Goal: Information Seeking & Learning: Learn about a topic

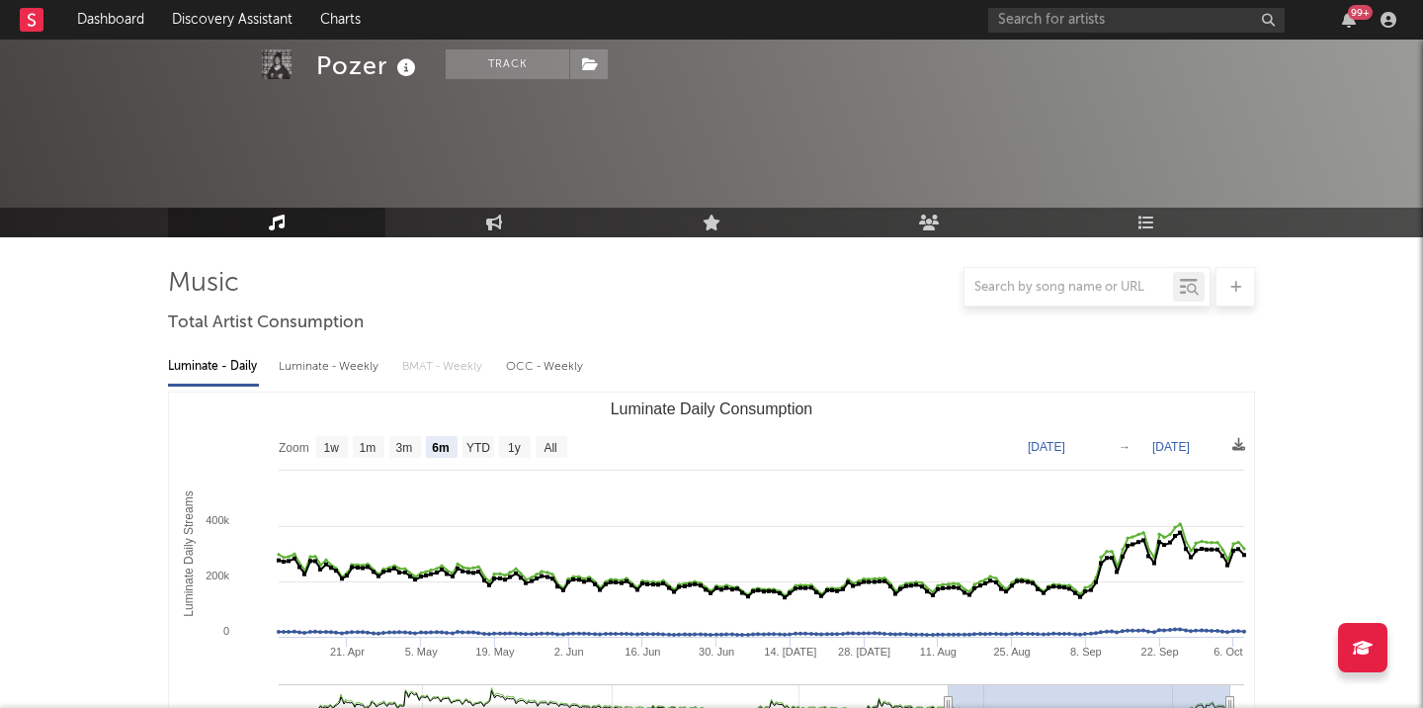
select select "6m"
select select "1w"
click at [1180, 26] on input "text" at bounding box center [1136, 20] width 297 height 25
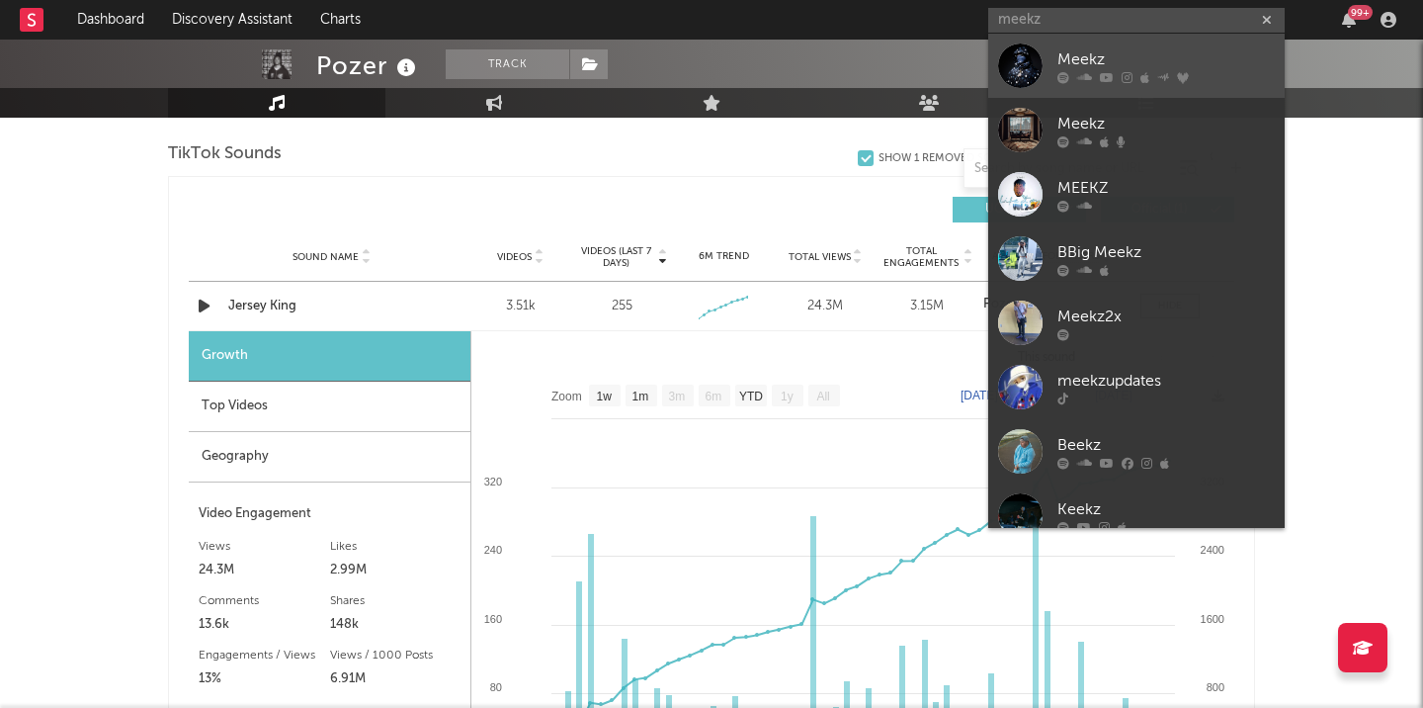
type input "meekz"
click at [1025, 62] on div at bounding box center [1020, 65] width 44 height 44
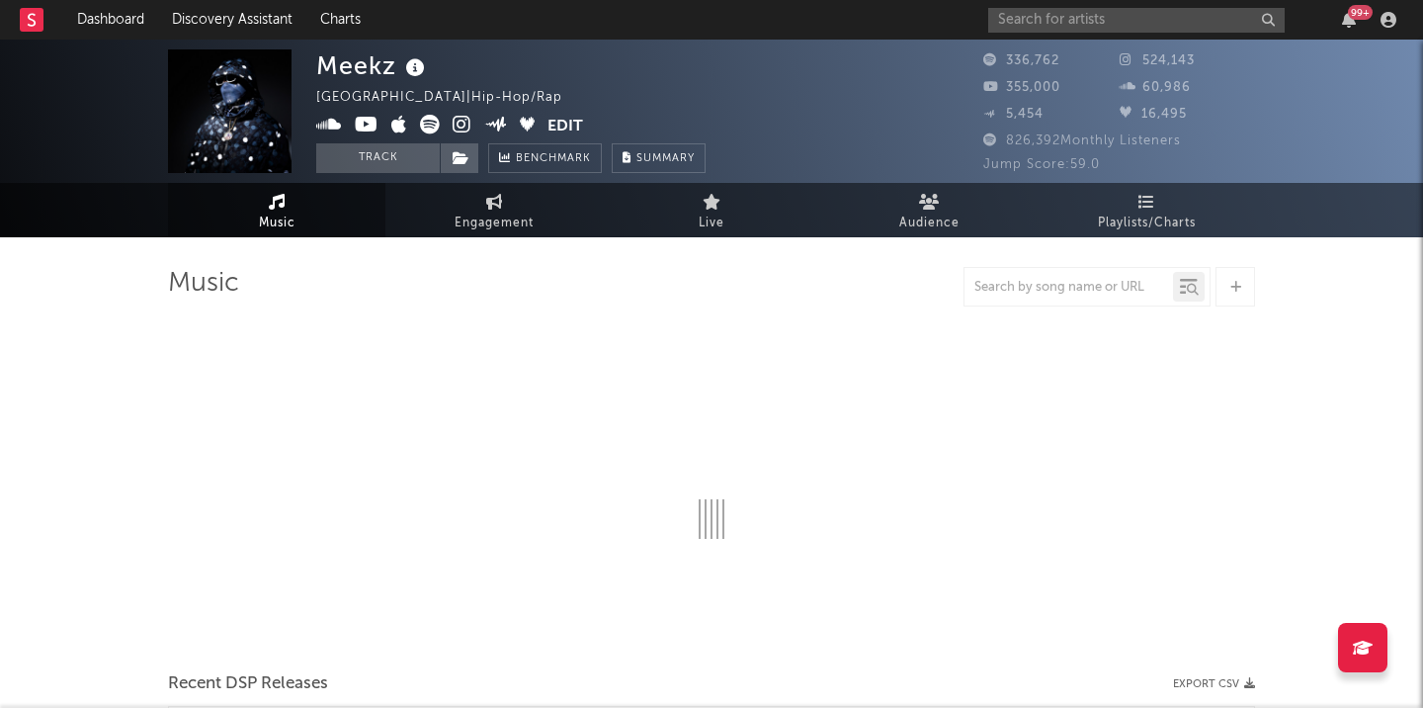
select select "6m"
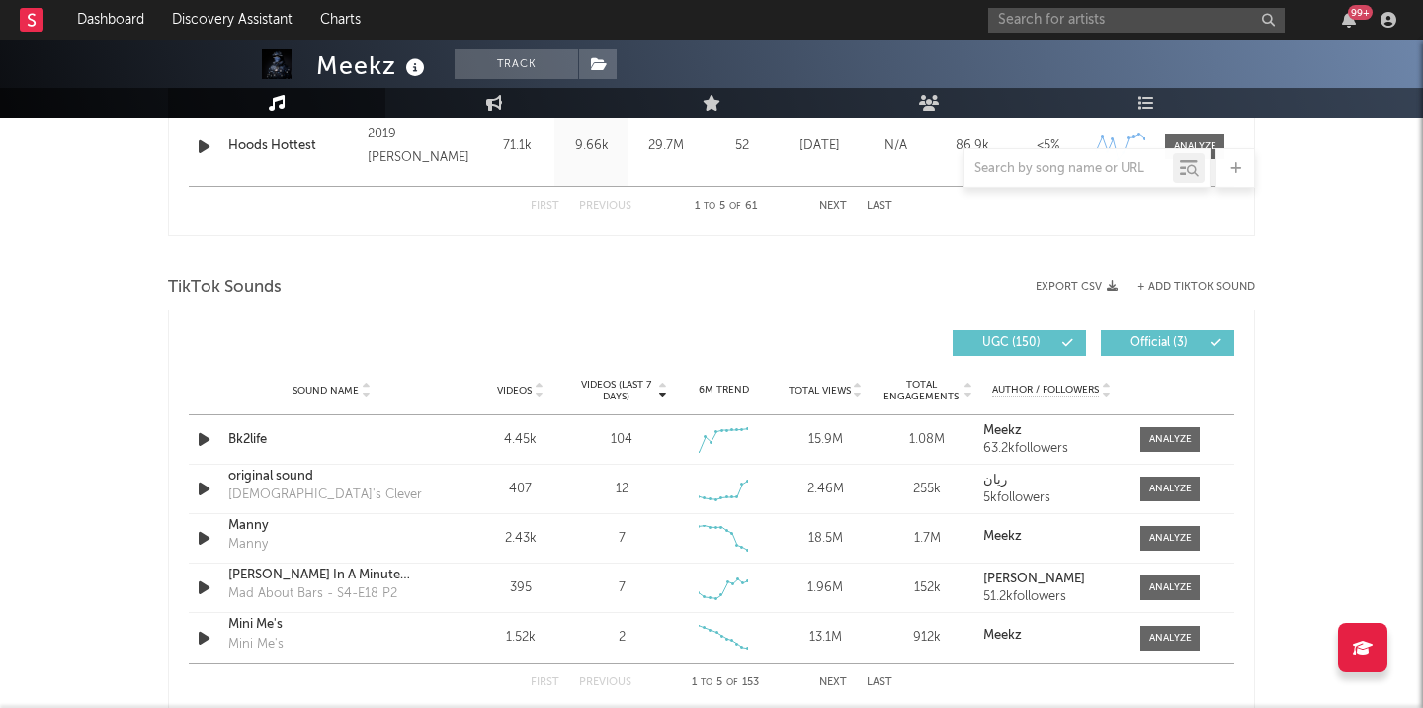
scroll to position [1198, 0]
click at [1162, 433] on div at bounding box center [1170, 438] width 42 height 15
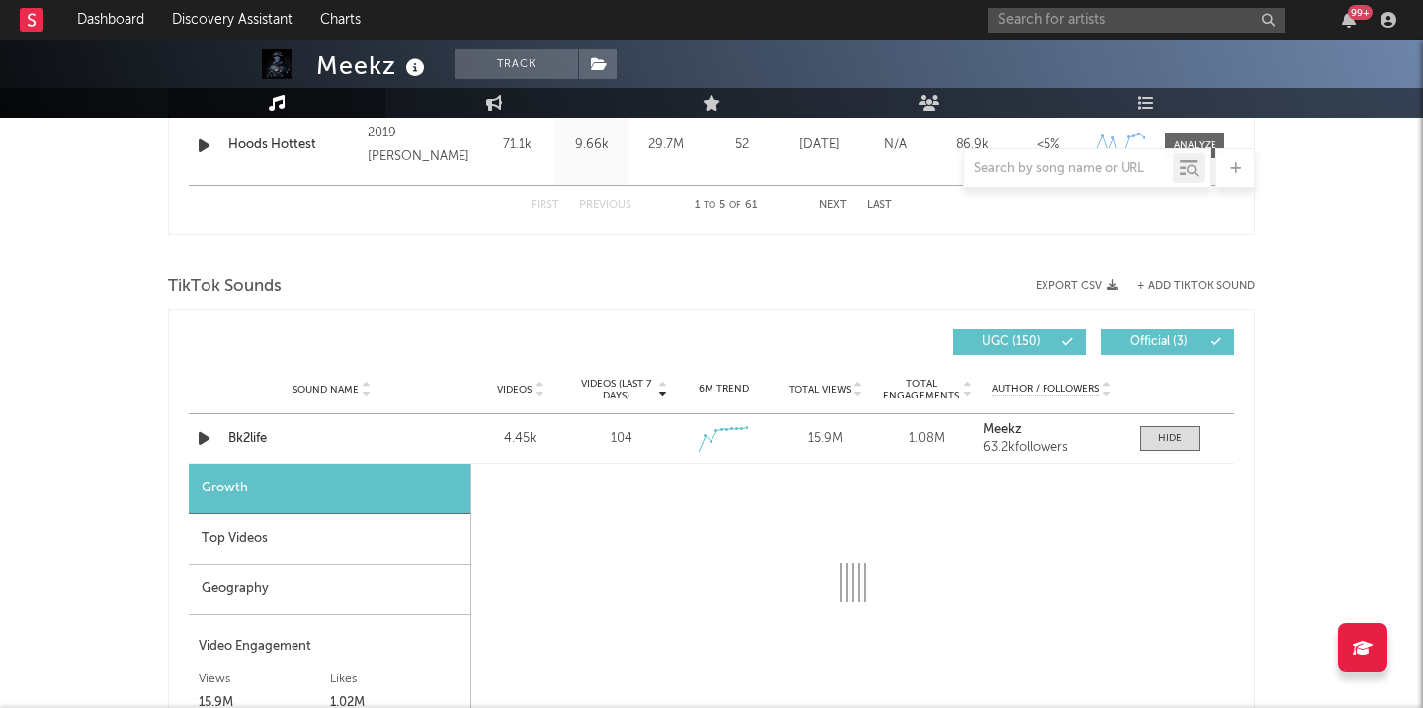
select select "1w"
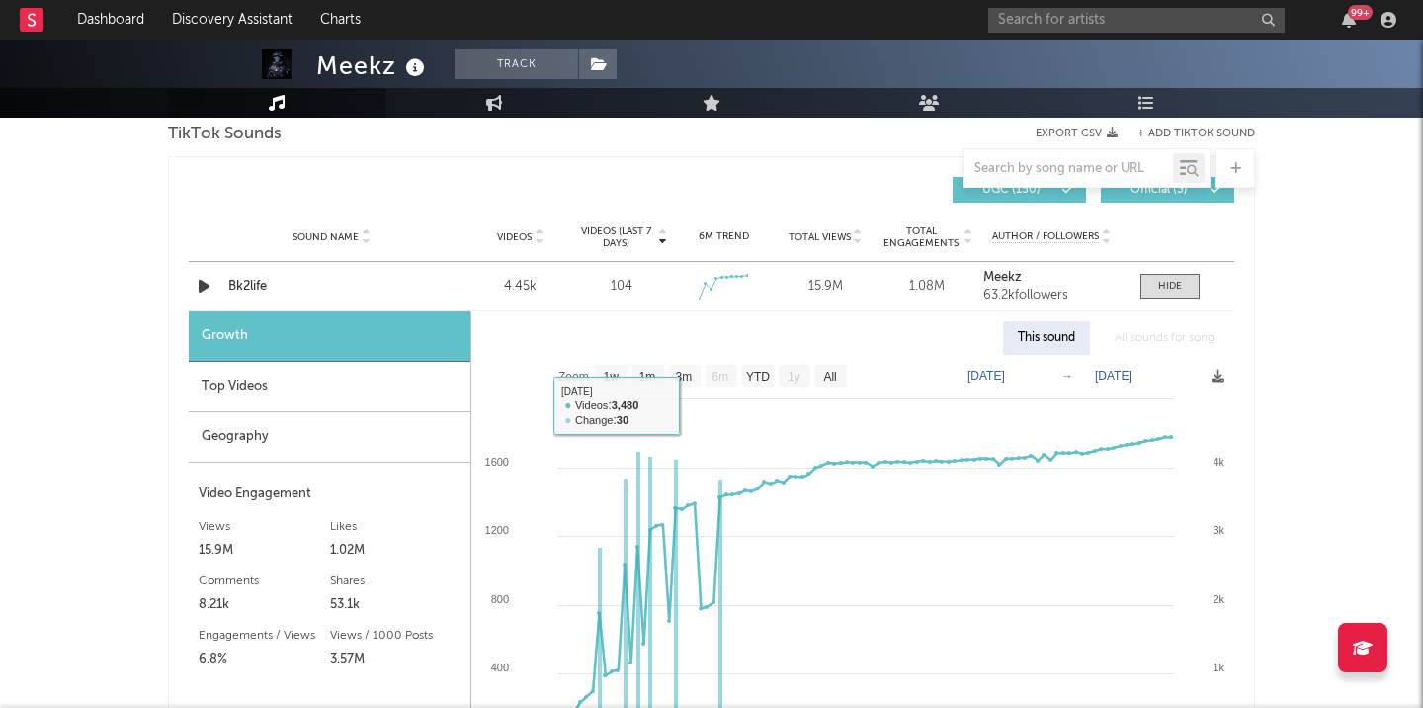
scroll to position [1358, 0]
